Goal: Information Seeking & Learning: Learn about a topic

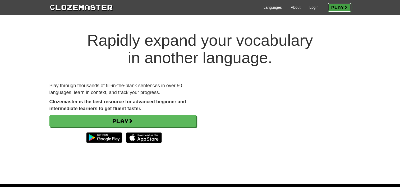
click at [331, 7] on link "Play" at bounding box center [339, 7] width 23 height 9
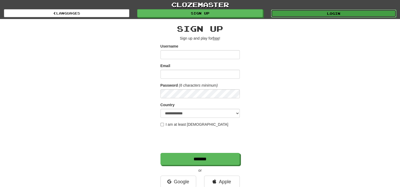
click at [302, 16] on link "Login" at bounding box center [333, 14] width 125 height 8
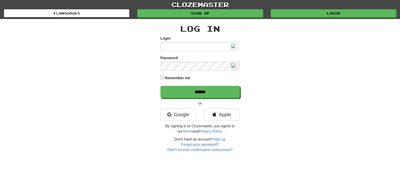
click at [232, 47] on img at bounding box center [234, 47] width 6 height 6
click at [181, 49] on input "Login" at bounding box center [200, 46] width 79 height 9
type input "**********"
click at [161, 86] on input "******" at bounding box center [200, 92] width 79 height 12
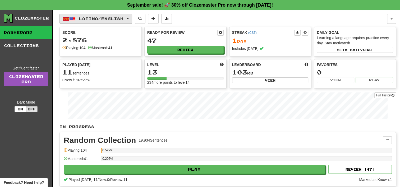
click at [124, 21] on button "Latina / English" at bounding box center [96, 19] width 73 height 10
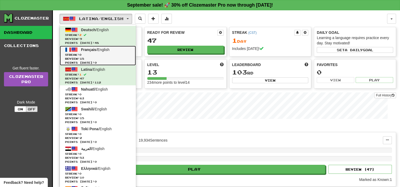
click at [116, 54] on span "Streak: 0" at bounding box center [98, 55] width 66 height 4
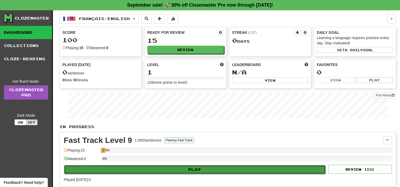
click at [171, 168] on button "Play" at bounding box center [195, 169] width 262 height 9
select select "**"
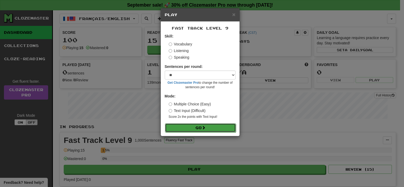
click at [199, 129] on button "Go" at bounding box center [200, 128] width 71 height 9
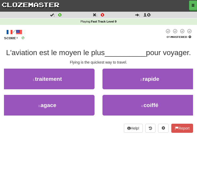
click at [77, 138] on div "/ Score: 0 0 % Mastered L'aviation est le moyen le plus __________ pour voyager…" at bounding box center [98, 82] width 189 height 115
click at [50, 52] on span "L'aviation est le moyen le plus" at bounding box center [55, 52] width 99 height 8
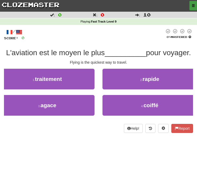
click at [191, 4] on button "button" at bounding box center [193, 6] width 8 height 10
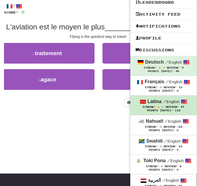
scroll to position [26, 0]
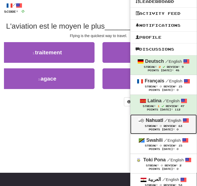
click at [157, 121] on strong "Nahuatl" at bounding box center [154, 119] width 17 height 5
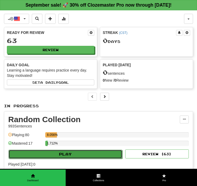
click at [94, 156] on button "Play" at bounding box center [65, 154] width 114 height 9
select select "**"
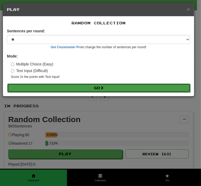
click at [87, 88] on button "Go" at bounding box center [98, 87] width 183 height 9
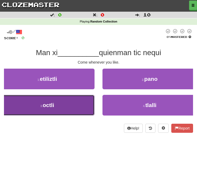
click at [75, 108] on button "3 . octli" at bounding box center [47, 105] width 94 height 21
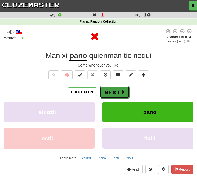
click at [107, 95] on button "Next" at bounding box center [115, 92] width 30 height 12
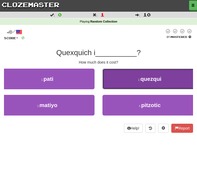
click at [124, 88] on button "2 . quezqui" at bounding box center [149, 79] width 94 height 21
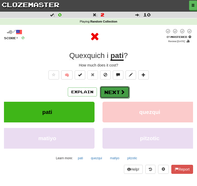
click at [121, 90] on span at bounding box center [122, 91] width 5 height 5
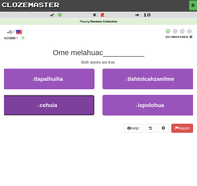
click at [71, 103] on button "3 . cehuia" at bounding box center [47, 105] width 94 height 21
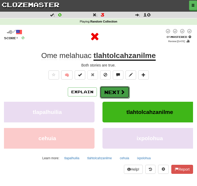
click at [113, 94] on button "Next" at bounding box center [115, 92] width 30 height 12
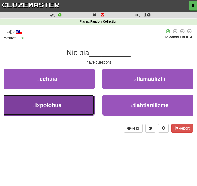
click at [82, 107] on button "3 . ixpolohua" at bounding box center [47, 105] width 94 height 21
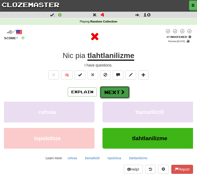
click at [116, 95] on button "Next" at bounding box center [115, 92] width 30 height 12
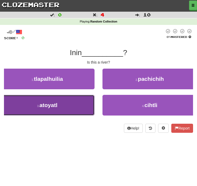
click at [78, 111] on button "3 . atoyatl" at bounding box center [47, 105] width 94 height 21
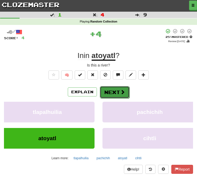
click at [119, 93] on button "Next" at bounding box center [115, 92] width 30 height 12
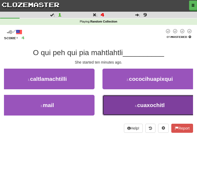
click at [125, 101] on button "4 . cuaxochitl" at bounding box center [149, 105] width 94 height 21
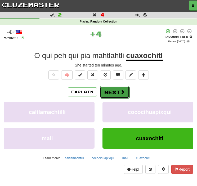
click at [114, 92] on button "Next" at bounding box center [115, 92] width 30 height 12
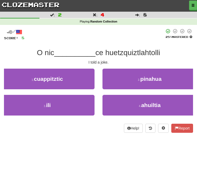
click at [64, 137] on div "/ Score: 8 25 % Mastered O nic __________ ce huetzquiztlahtolli I told a joke. …" at bounding box center [98, 82] width 189 height 115
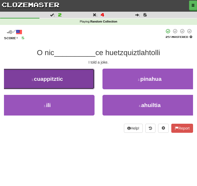
click at [80, 87] on button "1 . cuappitztic" at bounding box center [47, 79] width 94 height 21
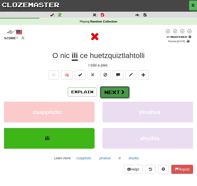
click at [113, 91] on button "Next" at bounding box center [115, 92] width 30 height 12
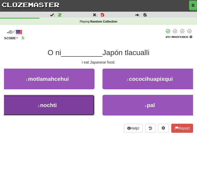
click at [79, 102] on button "3 . nochti" at bounding box center [47, 105] width 94 height 21
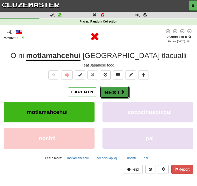
click at [108, 89] on button "Next" at bounding box center [115, 92] width 30 height 12
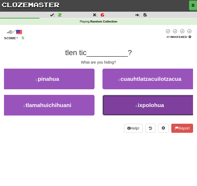
click at [122, 107] on button "4 . ixpolohua" at bounding box center [149, 105] width 94 height 21
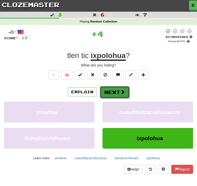
click at [121, 93] on span at bounding box center [122, 91] width 5 height 5
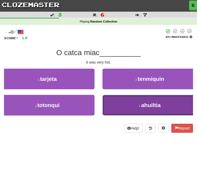
click at [123, 104] on button "4 . ahuiltia" at bounding box center [149, 105] width 94 height 21
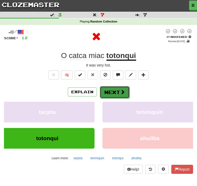
click at [119, 94] on button "Next" at bounding box center [115, 92] width 30 height 12
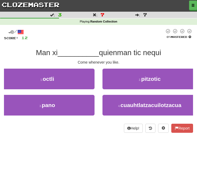
click at [46, 134] on div "/ Score: 12 0 % Mastered Man xi __________ quienman tic nequi Come whenever you…" at bounding box center [98, 82] width 189 height 115
click at [57, 135] on div "/ Score: 12 0 % Mastered Man xi __________ quienman tic nequi Come whenever you…" at bounding box center [98, 82] width 189 height 115
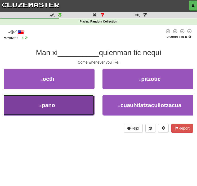
click at [72, 106] on button "3 . pano" at bounding box center [47, 105] width 94 height 21
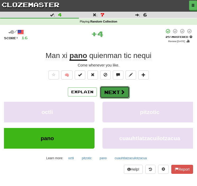
click at [110, 91] on button "Next" at bounding box center [115, 92] width 30 height 12
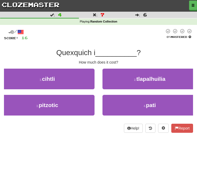
click at [87, 130] on div "Help! Report" at bounding box center [98, 128] width 189 height 9
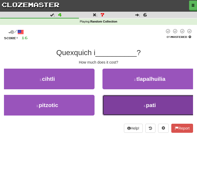
click at [121, 104] on button "4 . pati" at bounding box center [149, 105] width 94 height 21
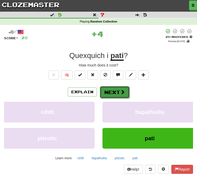
click at [125, 89] on button "Next" at bounding box center [115, 92] width 30 height 12
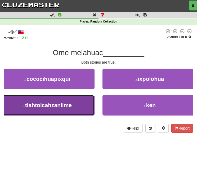
click at [69, 102] on span "tlahtolcahzanilme" at bounding box center [48, 105] width 47 height 6
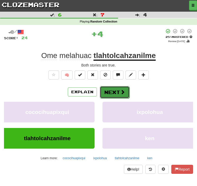
click at [108, 94] on button "Next" at bounding box center [115, 92] width 30 height 12
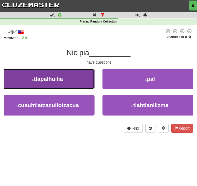
click at [84, 86] on button "1 . tlapalhuilia" at bounding box center [47, 79] width 94 height 21
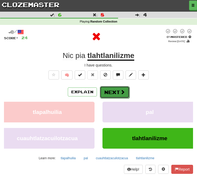
click at [123, 93] on span at bounding box center [122, 91] width 5 height 5
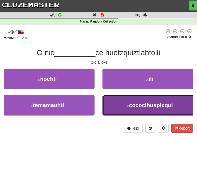
click at [111, 109] on button "4 . cococihuapixqui" at bounding box center [149, 105] width 94 height 21
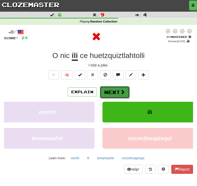
click at [120, 92] on span at bounding box center [122, 91] width 5 height 5
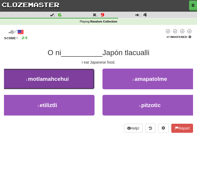
click at [84, 86] on button "1 . motlamahcehui" at bounding box center [47, 79] width 94 height 21
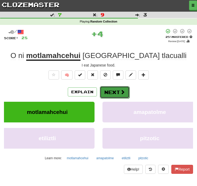
click at [116, 93] on button "Next" at bounding box center [115, 92] width 30 height 12
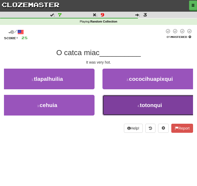
click at [117, 100] on button "4 . totonqui" at bounding box center [149, 105] width 94 height 21
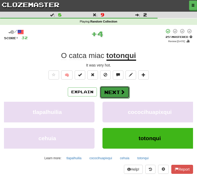
click at [117, 91] on button "Next" at bounding box center [115, 92] width 30 height 12
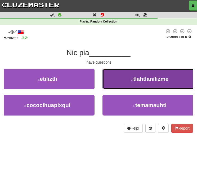
click at [128, 81] on button "2 . tlahtlanilizme" at bounding box center [149, 79] width 94 height 21
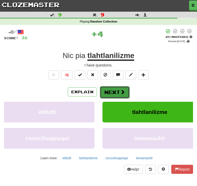
click at [116, 92] on button "Next" at bounding box center [115, 92] width 30 height 12
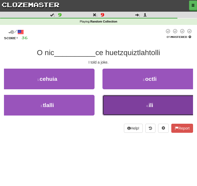
click at [121, 103] on button "4 . ili" at bounding box center [149, 105] width 94 height 21
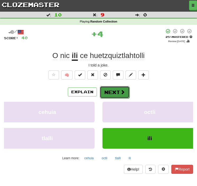
click at [124, 94] on button "Next" at bounding box center [115, 92] width 30 height 12
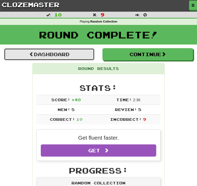
click at [91, 52] on link "Dashboard" at bounding box center [49, 54] width 91 height 12
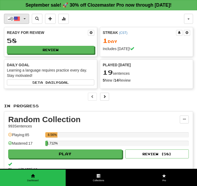
click at [27, 17] on button "Nahuatl / English" at bounding box center [16, 19] width 25 height 10
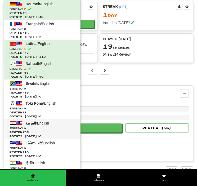
scroll to position [26, 0]
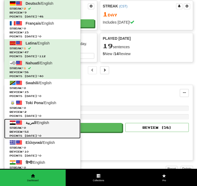
click at [51, 124] on link "العربية / English Streak: 0 Review: 53 Points [DATE]: 0" at bounding box center [42, 129] width 76 height 20
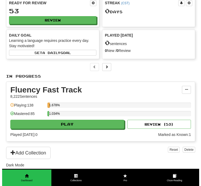
scroll to position [26, 0]
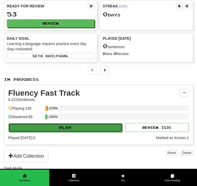
click at [86, 128] on button "Play" at bounding box center [65, 127] width 114 height 9
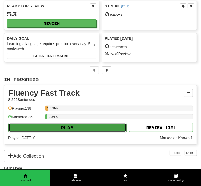
select select "**"
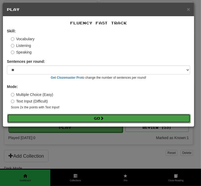
click at [88, 118] on button "Go" at bounding box center [98, 118] width 183 height 9
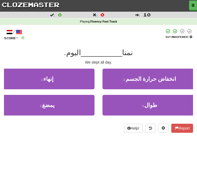
click at [90, 153] on div "Dashboard Clozemaster WinterBush8852 / Toggle Dropdown Dashboard Leaderboard Ac…" at bounding box center [98, 93] width 197 height 186
click at [116, 160] on div "Dashboard Clozemaster WinterBush8852 / Toggle Dropdown Dashboard Leaderboard Ac…" at bounding box center [98, 93] width 197 height 186
click at [56, 136] on div "/ Score: 0 50 % Mastered نمنا __________ اليوم. We slept all day. 1 . إنهاء 2 .…" at bounding box center [98, 82] width 189 height 115
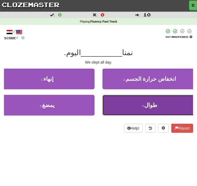
click at [129, 106] on button "4 . طوال" at bounding box center [149, 105] width 94 height 21
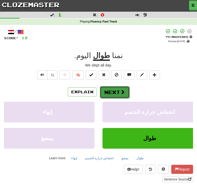
click at [114, 91] on button "Next" at bounding box center [115, 92] width 30 height 12
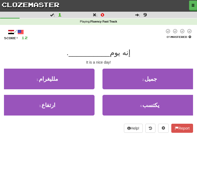
click at [61, 134] on div "/ Score: 12 0 % Mastered إنه يوم __________ . It is a nice day! 1 . ملليغرام 2 …" at bounding box center [98, 82] width 189 height 115
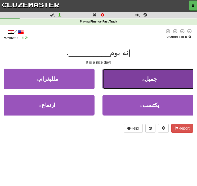
click at [152, 79] on span "جميل" at bounding box center [150, 79] width 12 height 6
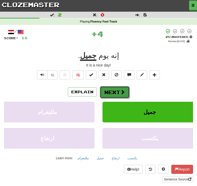
click at [123, 96] on button "Next" at bounding box center [115, 92] width 30 height 12
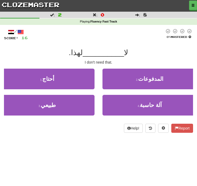
click at [85, 145] on div "Dashboard Clozemaster WinterBush8852 / Toggle Dropdown Dashboard Leaderboard Ac…" at bounding box center [98, 93] width 197 height 186
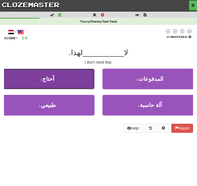
click at [60, 81] on button "1 . أحتاج" at bounding box center [47, 79] width 94 height 21
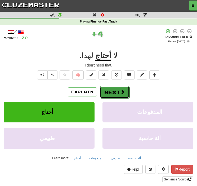
click at [113, 94] on button "Next" at bounding box center [115, 92] width 30 height 12
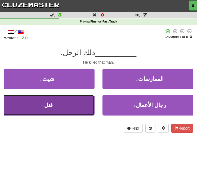
click at [82, 104] on button "3 . قتل" at bounding box center [47, 105] width 94 height 21
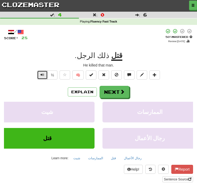
click at [46, 73] on button "Text-to-speech controls" at bounding box center [42, 74] width 11 height 9
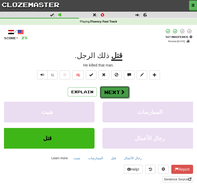
click at [128, 92] on button "Next" at bounding box center [115, 92] width 30 height 12
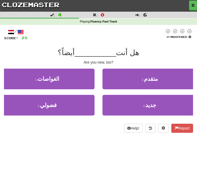
click at [89, 148] on div "Dashboard Clozemaster WinterBush8852 / Toggle Dropdown Dashboard Leaderboard Ac…" at bounding box center [98, 93] width 197 height 186
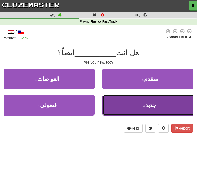
click at [130, 103] on button "4 . جديد" at bounding box center [149, 105] width 94 height 21
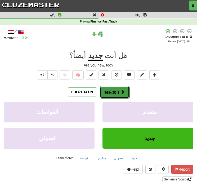
click at [117, 93] on button "Next" at bounding box center [115, 92] width 30 height 12
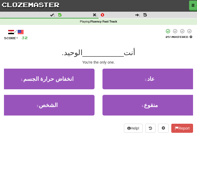
click at [103, 130] on div "Help! Report" at bounding box center [98, 128] width 189 height 9
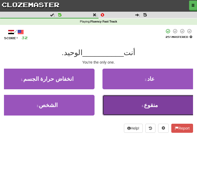
click at [127, 108] on button "4 . منقوع" at bounding box center [149, 105] width 94 height 21
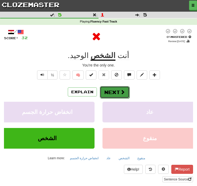
click at [117, 96] on button "Next" at bounding box center [115, 92] width 30 height 12
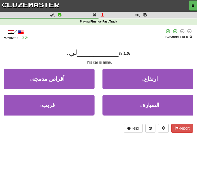
click at [73, 140] on div "Dashboard Clozemaster WinterBush8852 / Toggle Dropdown Dashboard Leaderboard Ac…" at bounding box center [98, 93] width 197 height 186
click at [86, 129] on div "Help! Report" at bounding box center [98, 128] width 189 height 9
click at [103, 139] on div "/ Score: 32 50 % Mastered هذه __________ لي. This car is mine. 1 . أقراص مدمجة …" at bounding box center [98, 82] width 189 height 115
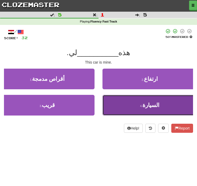
click at [129, 107] on button "4 . السيارة" at bounding box center [149, 105] width 94 height 21
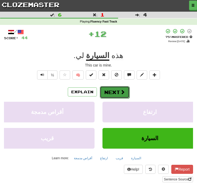
click at [117, 91] on button "Next" at bounding box center [115, 92] width 30 height 12
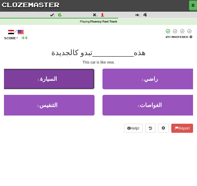
click at [69, 72] on button "1 . السيارة" at bounding box center [47, 79] width 94 height 21
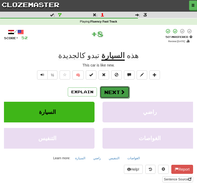
click at [120, 91] on span at bounding box center [122, 91] width 5 height 5
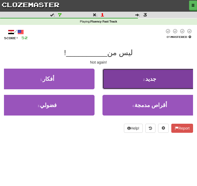
click at [123, 80] on button "2 . جديد" at bounding box center [149, 79] width 94 height 21
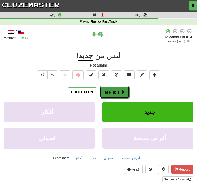
click at [116, 90] on button "Next" at bounding box center [115, 92] width 30 height 12
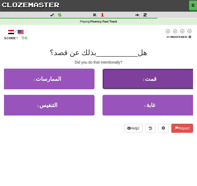
click at [132, 83] on button "2 . قمت" at bounding box center [149, 79] width 94 height 21
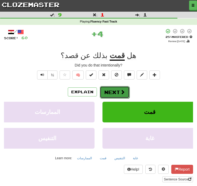
click at [120, 91] on span at bounding box center [122, 91] width 5 height 5
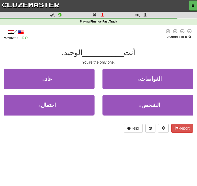
click at [72, 147] on div "Dashboard Clozemaster WinterBush8852 / Toggle Dropdown Dashboard Leaderboard Ac…" at bounding box center [98, 93] width 197 height 186
click at [88, 157] on div "Dashboard Clozemaster WinterBush8852 / Toggle Dropdown Dashboard Leaderboard Ac…" at bounding box center [98, 93] width 197 height 186
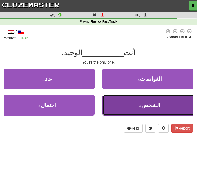
click at [113, 108] on button "4 . الشخص" at bounding box center [149, 105] width 94 height 21
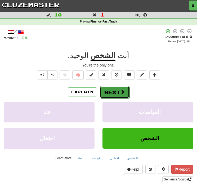
click at [105, 94] on button "Next" at bounding box center [115, 92] width 30 height 12
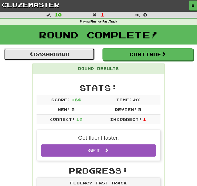
click at [62, 53] on link "Dashboard" at bounding box center [49, 54] width 91 height 12
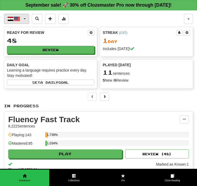
click at [17, 22] on button "العربية / English" at bounding box center [16, 19] width 25 height 10
